Goal: Find specific page/section: Find specific page/section

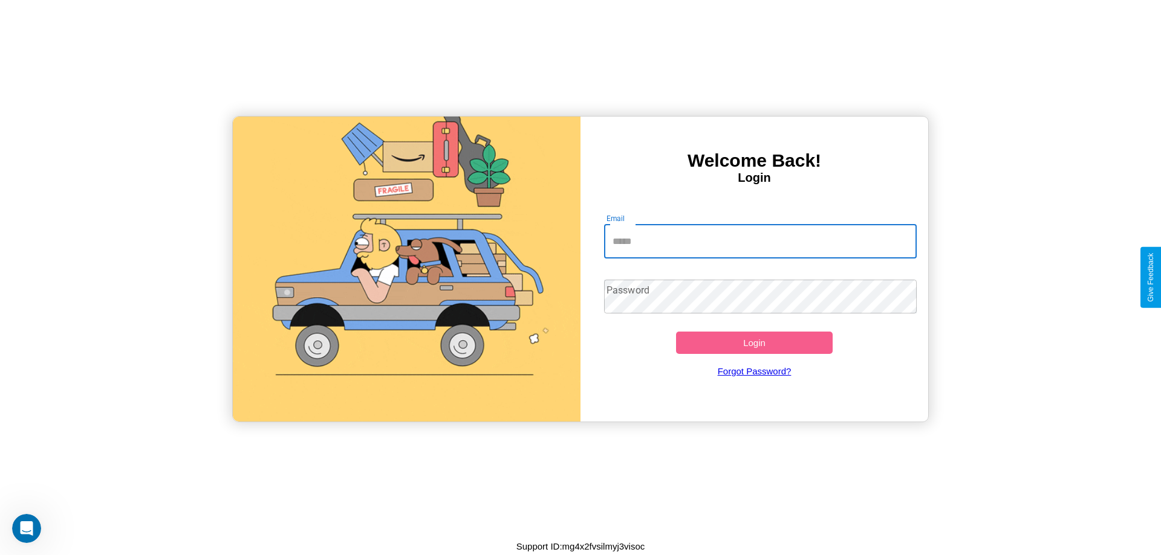
click at [760, 241] on input "Email" at bounding box center [760, 242] width 313 height 34
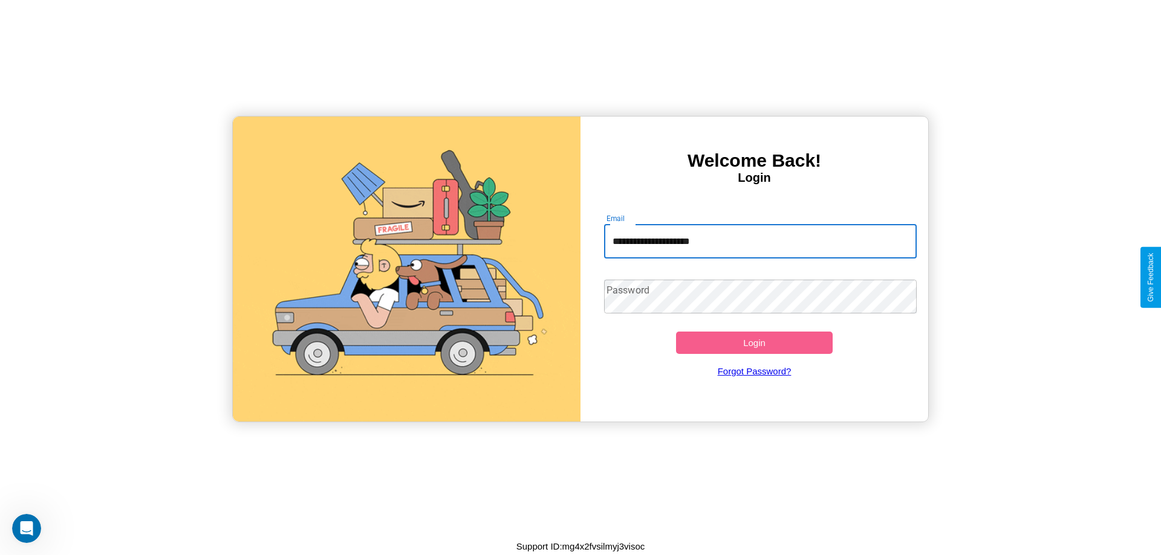
type input "**********"
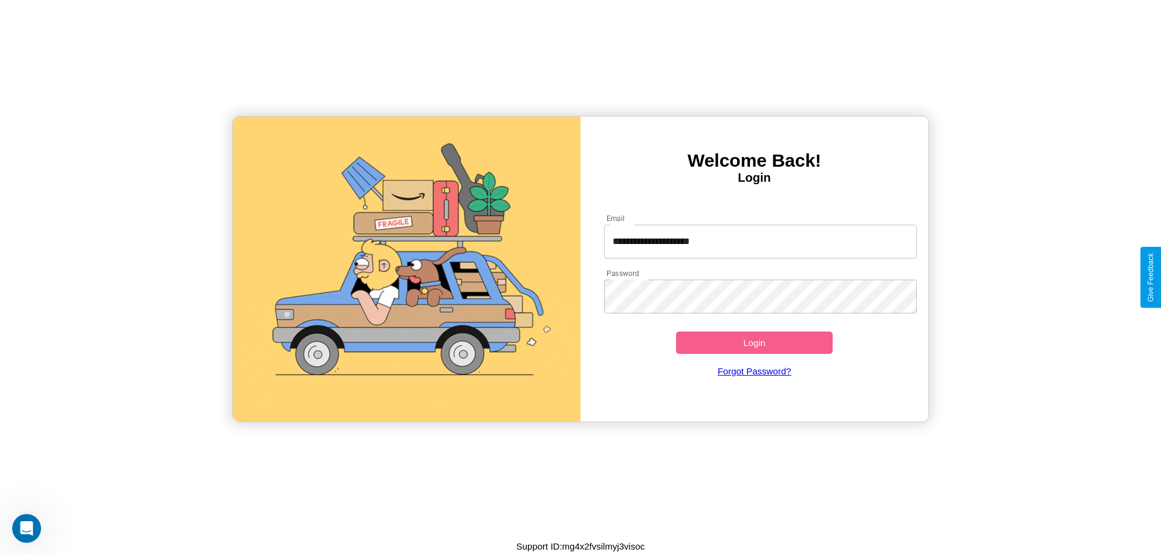
click at [754, 343] on button "Login" at bounding box center [754, 343] width 157 height 22
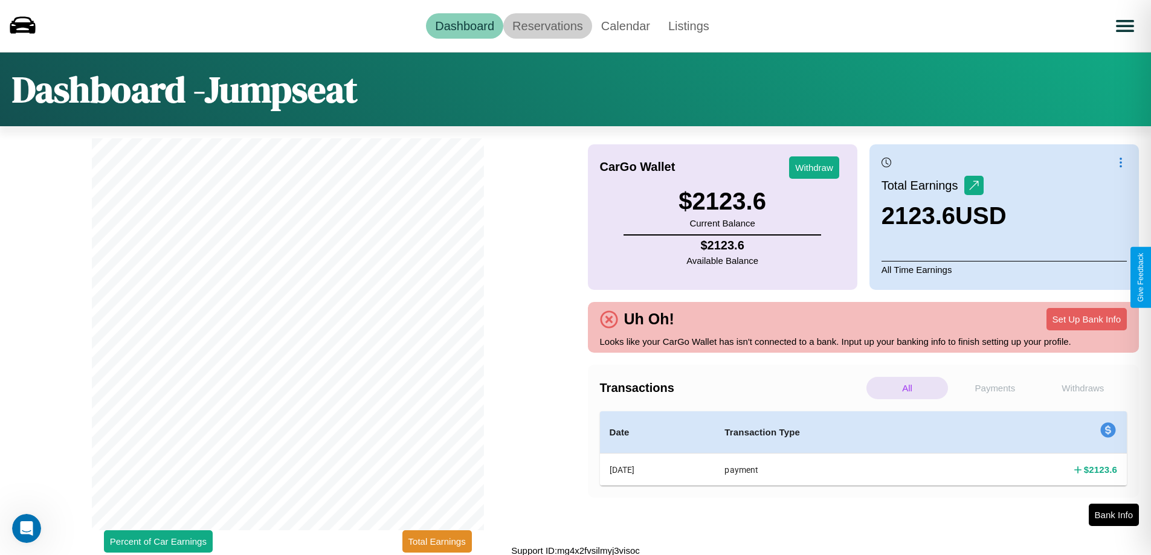
click at [548, 25] on link "Reservations" at bounding box center [547, 25] width 89 height 25
